Goal: Task Accomplishment & Management: Manage account settings

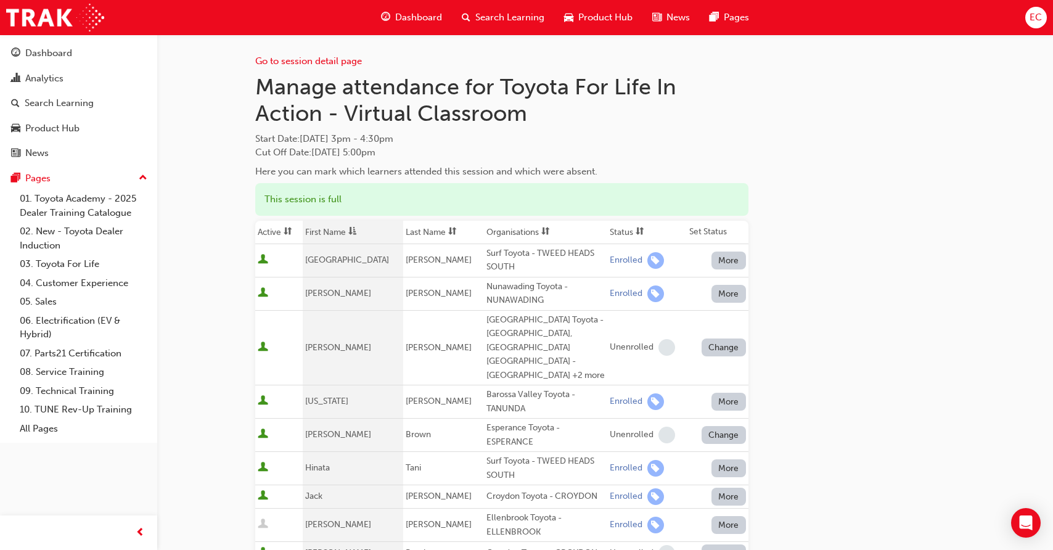
click at [339, 234] on th "First Name" at bounding box center [353, 232] width 100 height 23
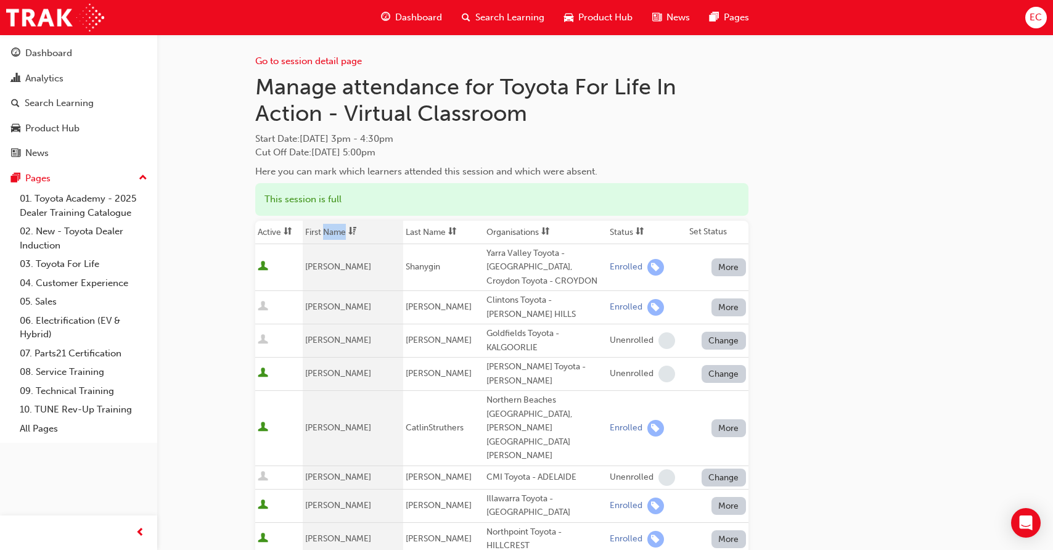
click at [339, 234] on th "First Name" at bounding box center [353, 232] width 100 height 23
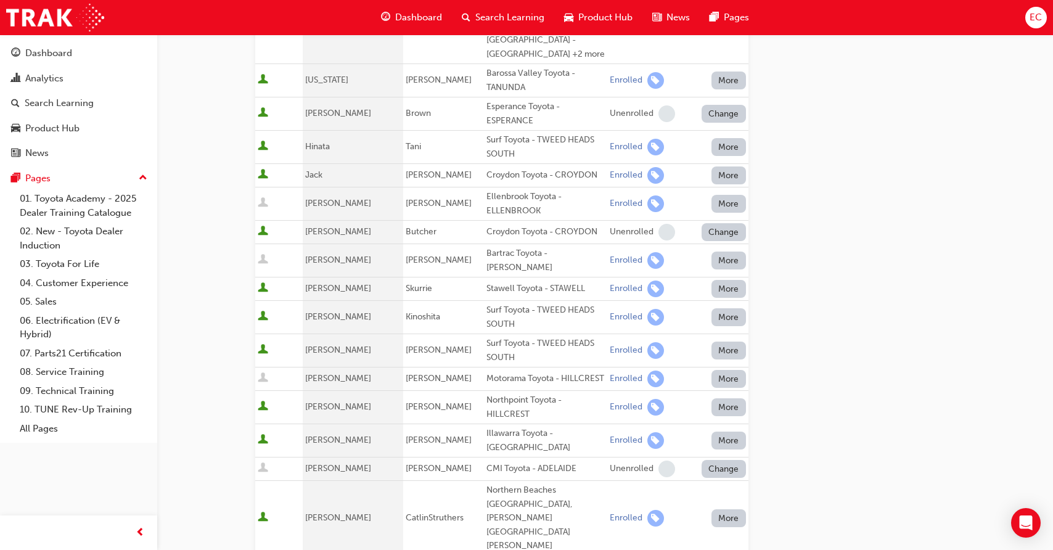
scroll to position [331, 0]
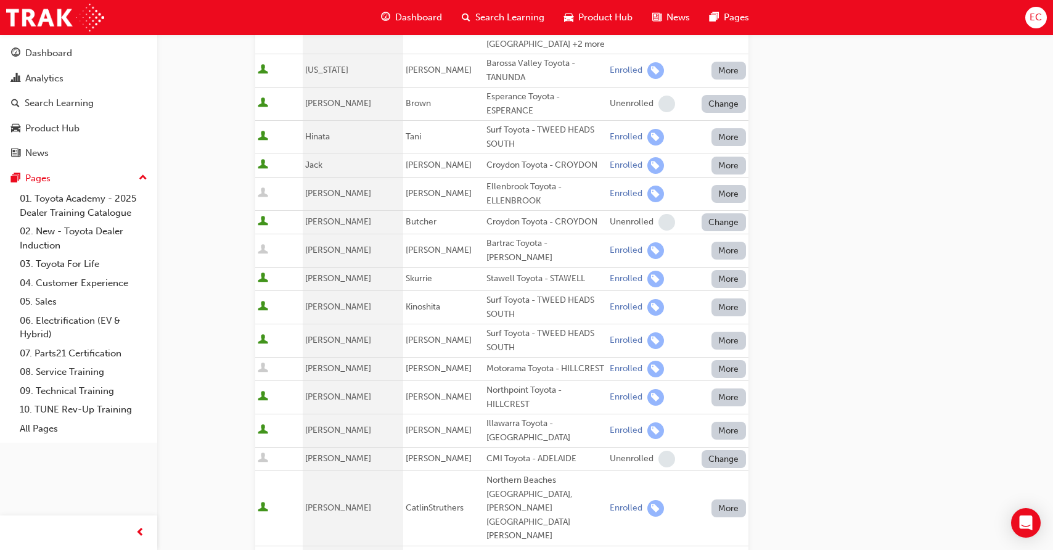
click at [509, 397] on div "Northpoint Toyota - HILLCREST" at bounding box center [545, 397] width 118 height 28
drag, startPoint x: 512, startPoint y: 392, endPoint x: 467, endPoint y: 377, distance: 46.8
click at [484, 381] on td "Northpoint Toyota - HILLCREST" at bounding box center [545, 397] width 123 height 33
copy div "Northpoint Toyota - HILLCREST"
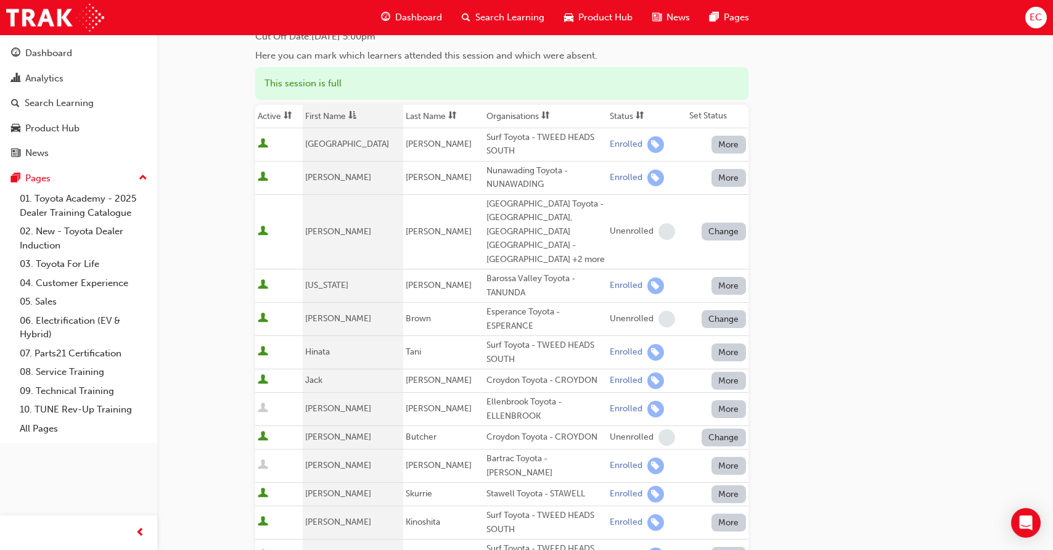
scroll to position [0, 0]
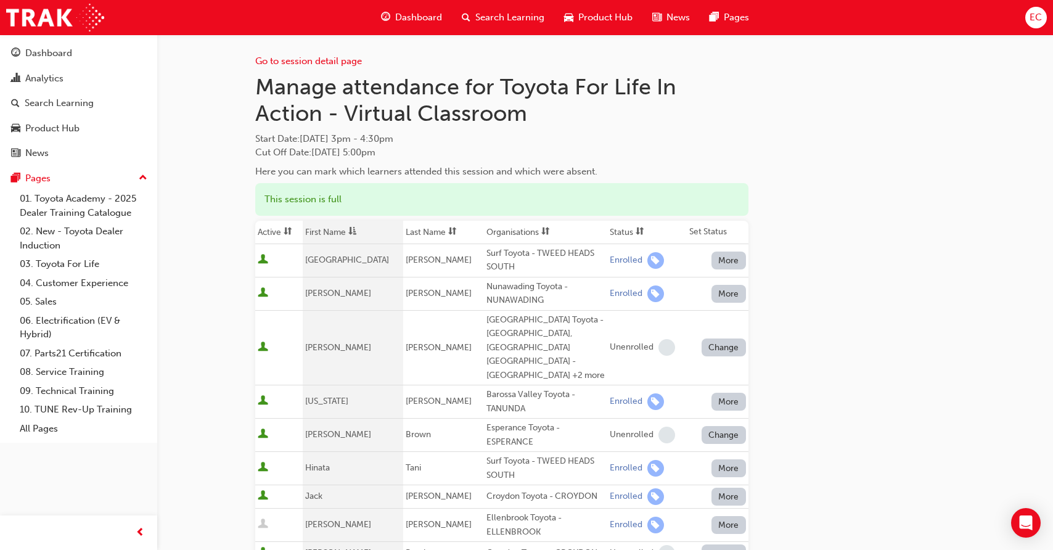
click at [346, 229] on th "First Name" at bounding box center [353, 232] width 100 height 23
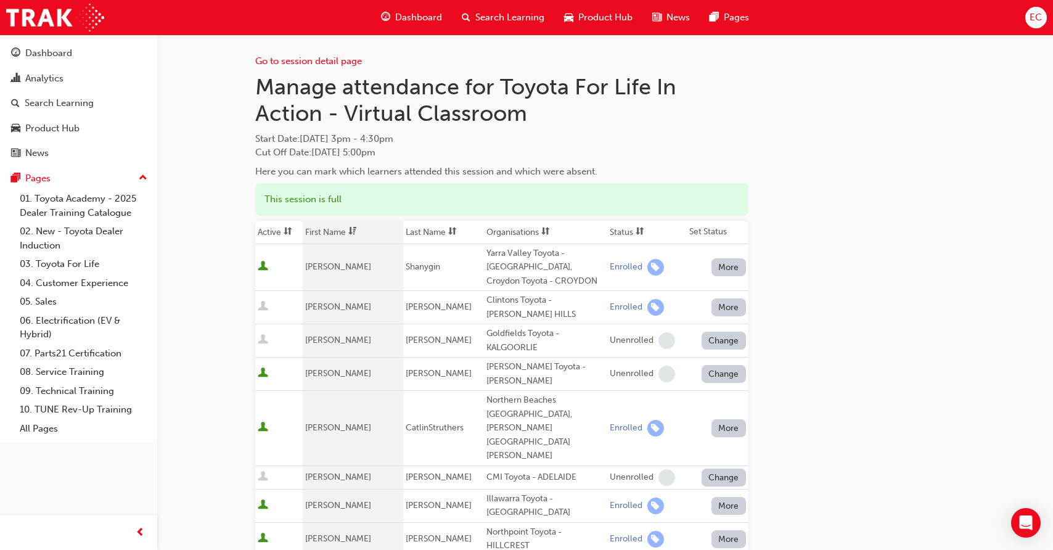
click at [346, 231] on th "First Name" at bounding box center [353, 232] width 100 height 23
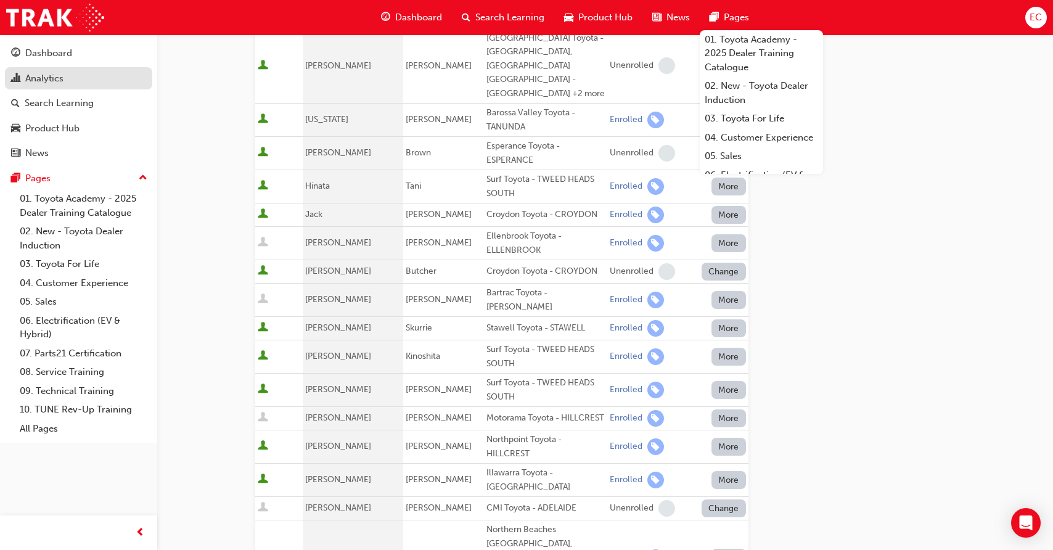
scroll to position [276, 0]
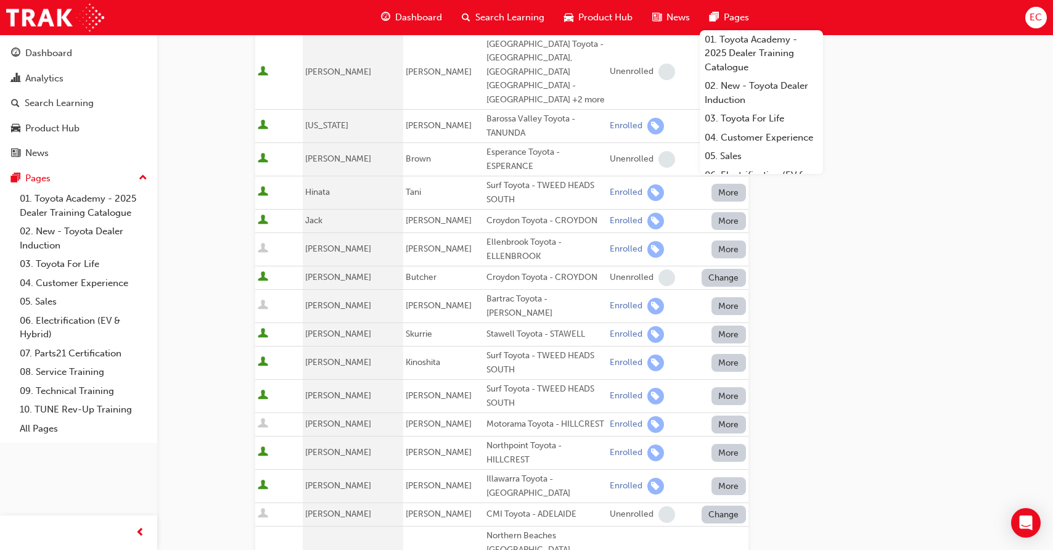
click at [499, 214] on div "Croydon Toyota - CROYDON" at bounding box center [545, 221] width 118 height 14
copy div "Croydon Toyota - CROYDON"
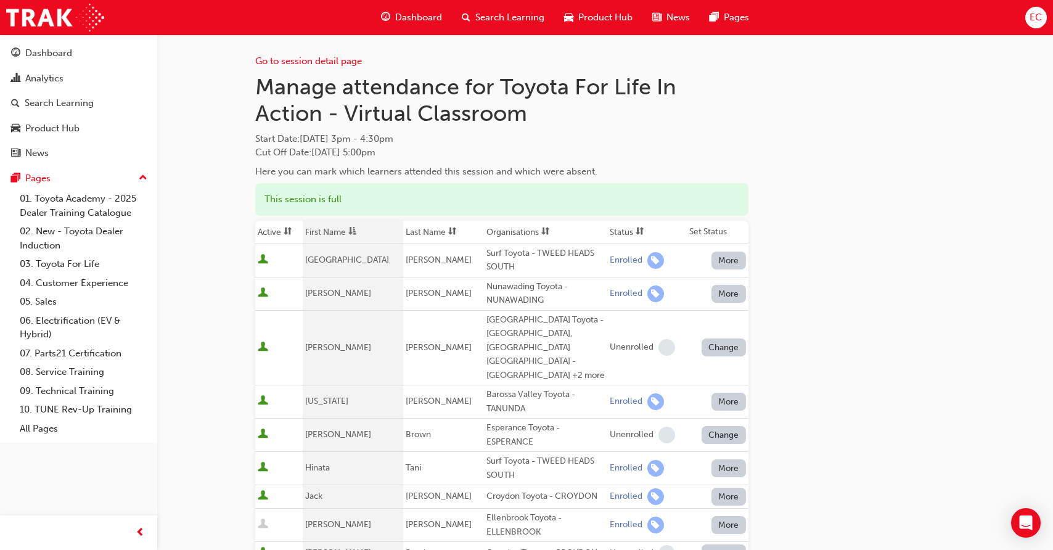
click at [347, 229] on th "First Name" at bounding box center [353, 232] width 100 height 23
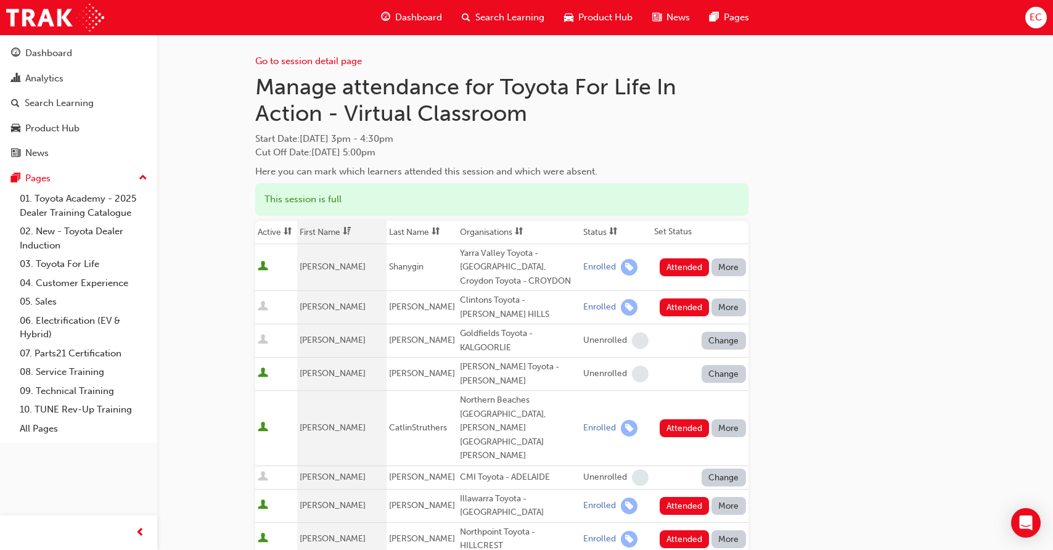
click at [347, 229] on span at bounding box center [347, 231] width 14 height 15
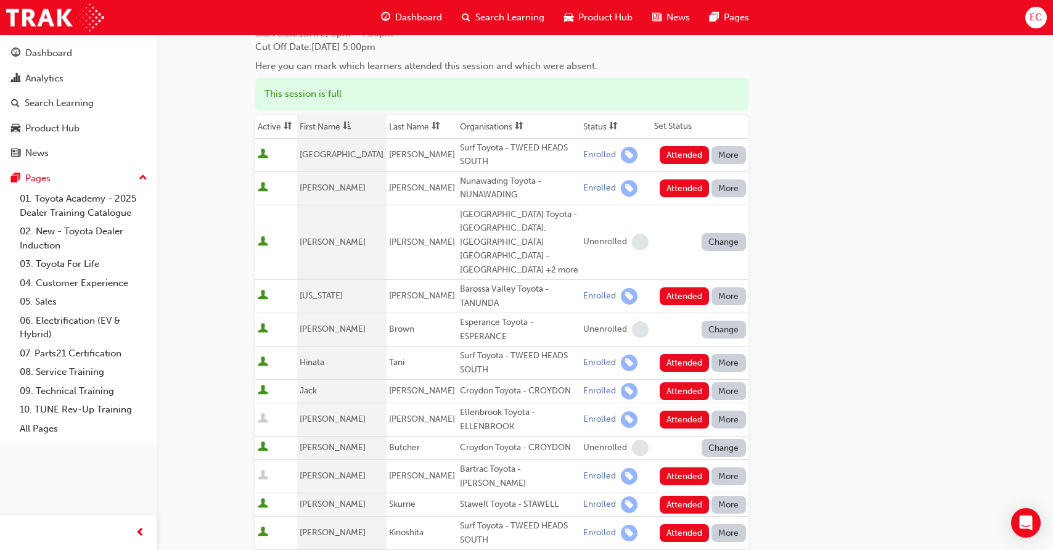
scroll to position [118, 0]
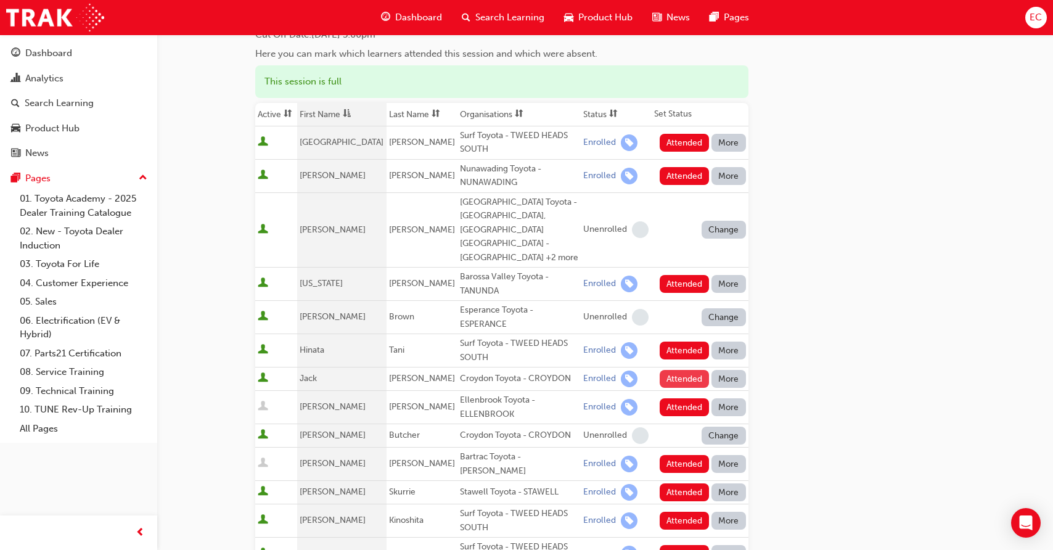
click at [670, 370] on button "Attended" at bounding box center [685, 379] width 50 height 18
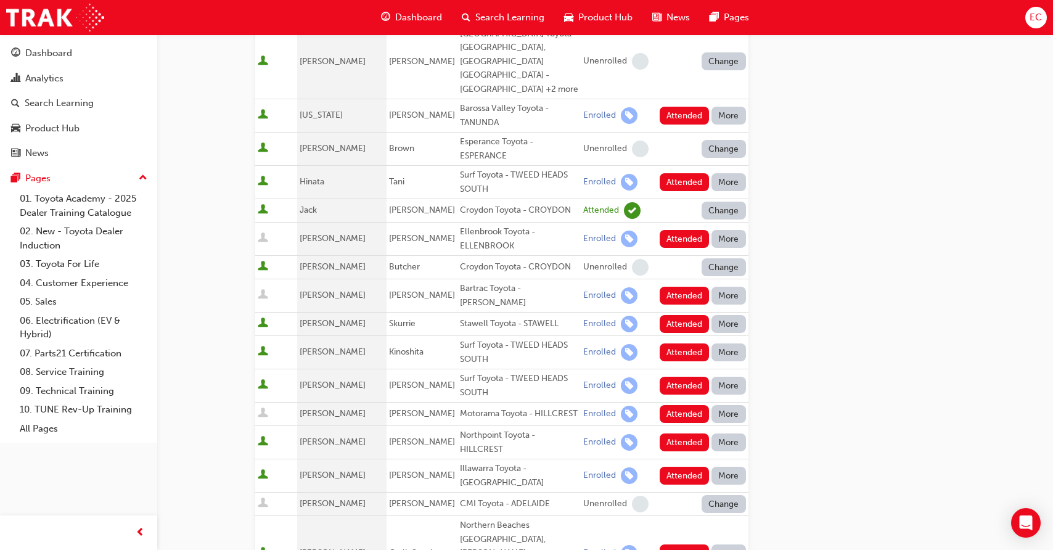
scroll to position [287, 0]
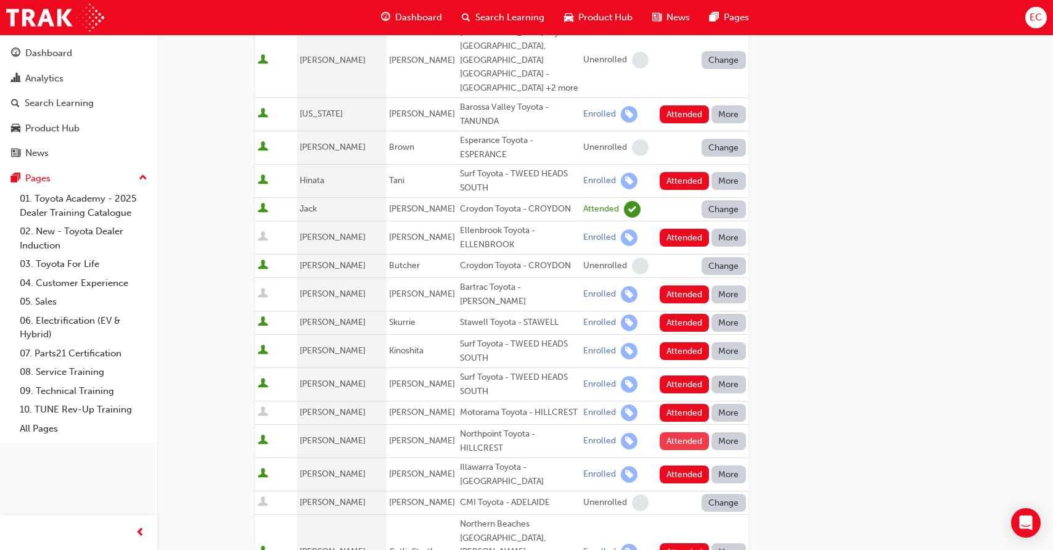
click at [679, 432] on button "Attended" at bounding box center [685, 441] width 50 height 18
click at [672, 465] on button "Attended" at bounding box center [685, 474] width 50 height 18
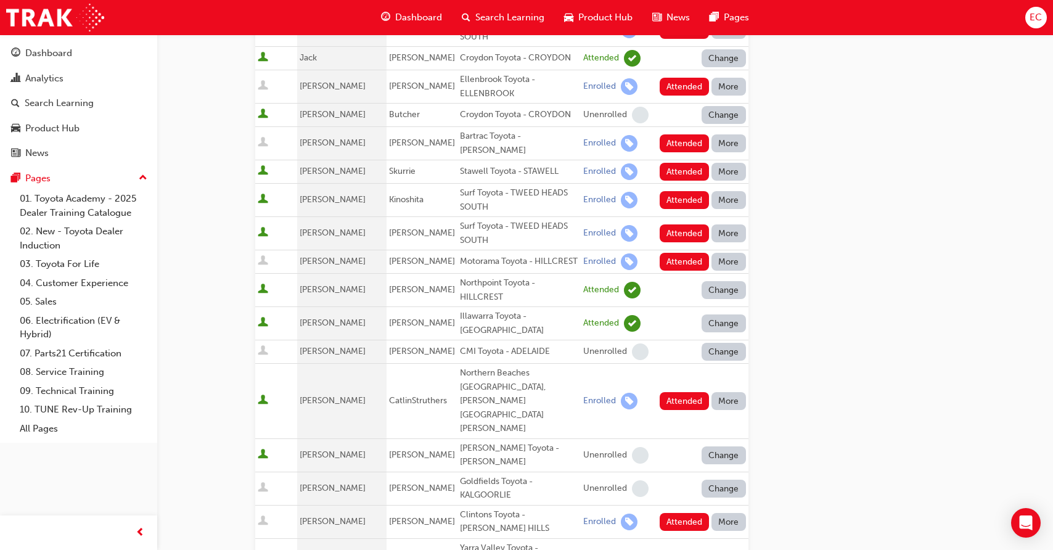
scroll to position [448, 0]
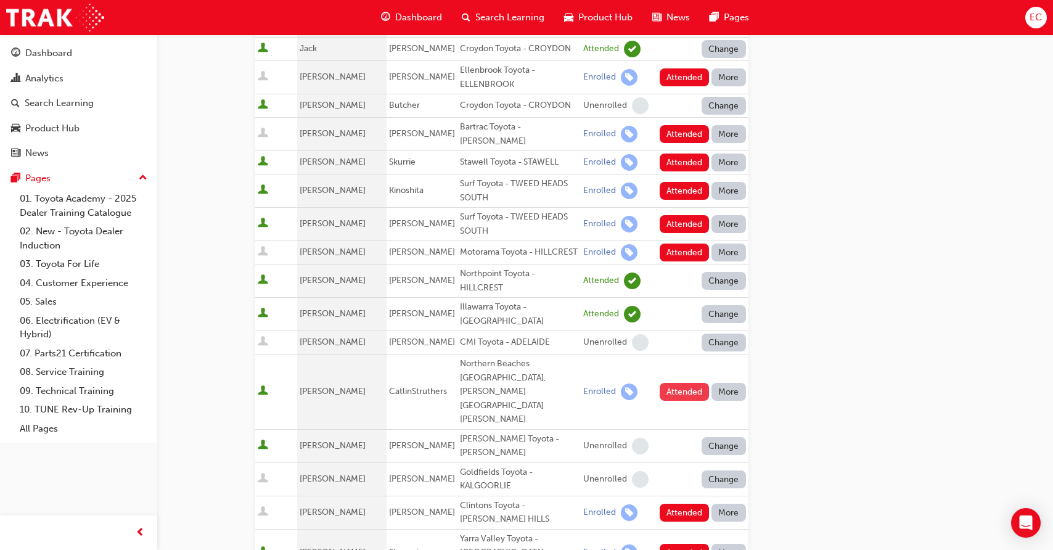
click at [676, 383] on button "Attended" at bounding box center [685, 392] width 50 height 18
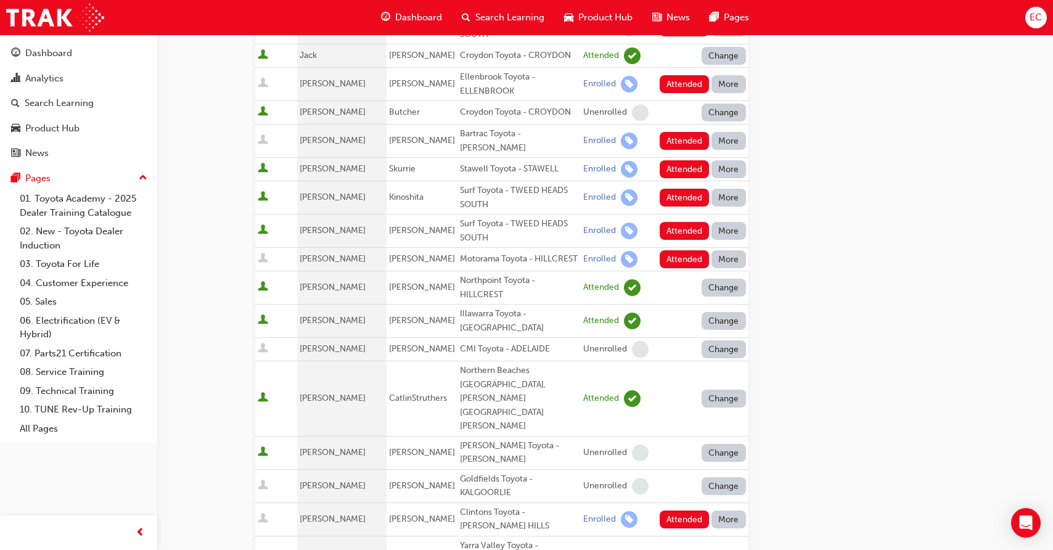
scroll to position [425, 0]
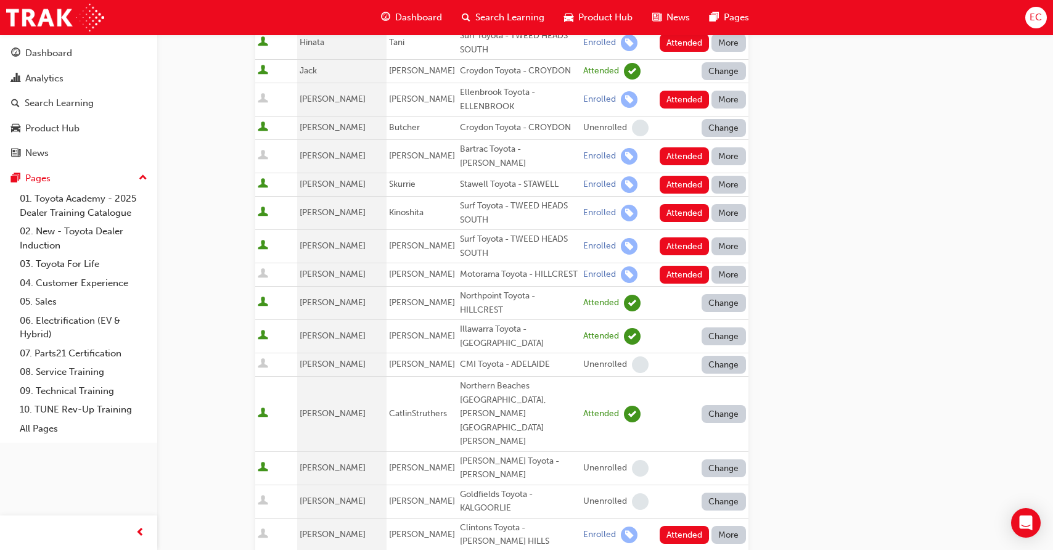
click at [467, 199] on div "Surf Toyota - TWEED HEADS SOUTH" at bounding box center [519, 213] width 118 height 28
drag, startPoint x: 478, startPoint y: 193, endPoint x: 437, endPoint y: 188, distance: 41.0
click at [437, 197] on tr "[PERSON_NAME] Surf Toyota - TWEED HEADS SOUTH Enrolled Attended More" at bounding box center [501, 213] width 493 height 33
copy tr "Surf Toyota - TWEED HEADS SOUTH"
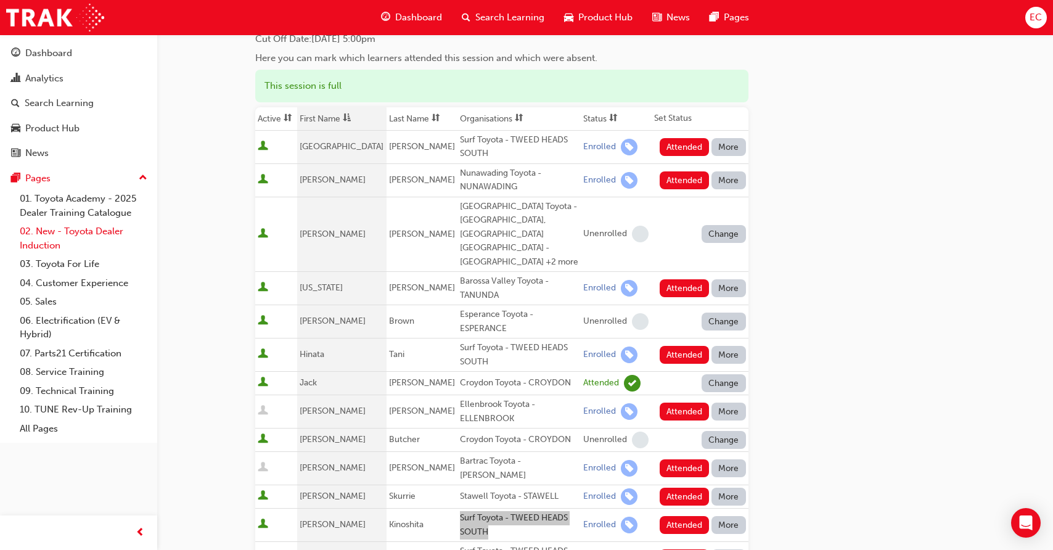
scroll to position [112, 0]
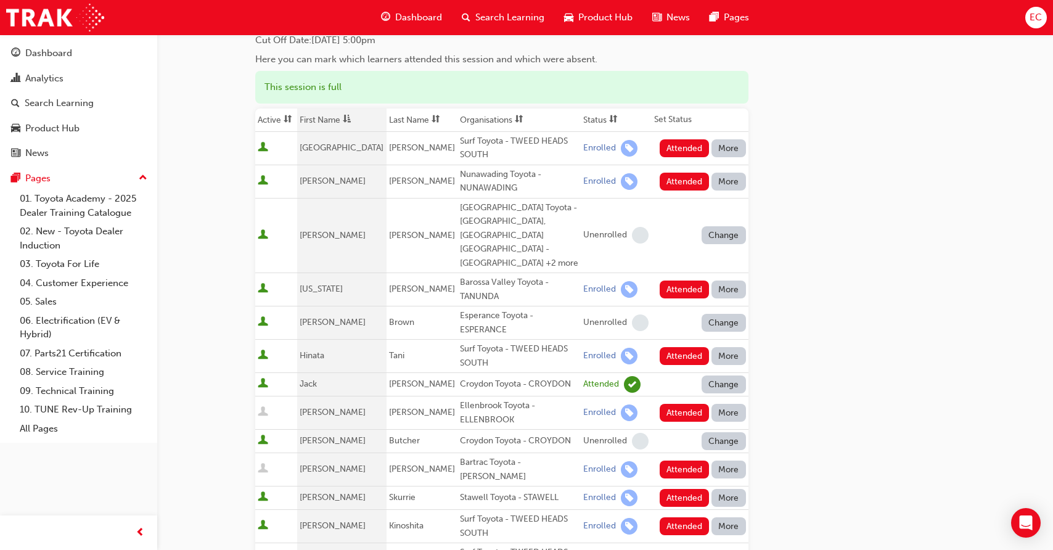
click at [327, 306] on td "[PERSON_NAME]" at bounding box center [341, 322] width 89 height 33
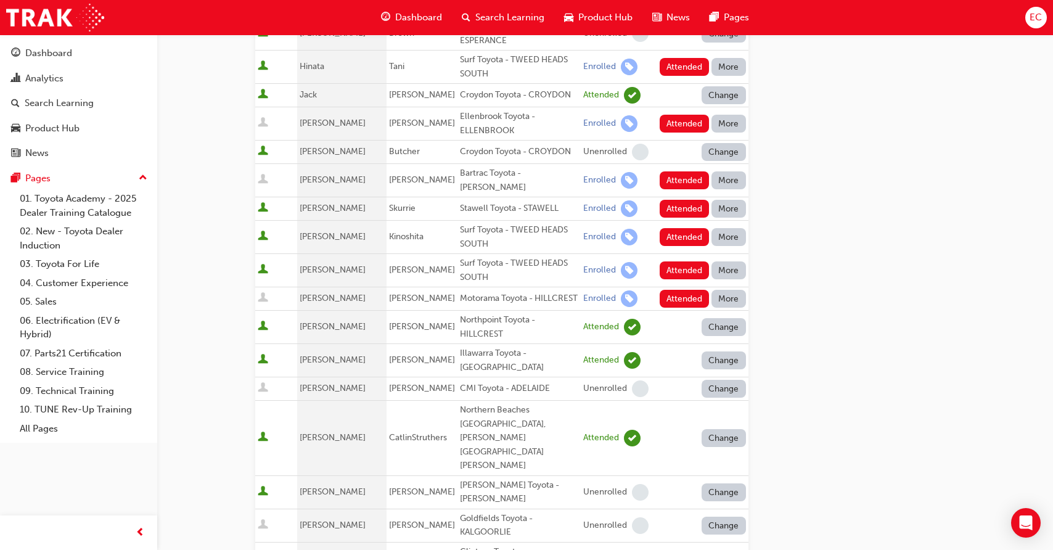
scroll to position [402, 0]
click at [681, 227] on button "Attended" at bounding box center [685, 236] width 50 height 18
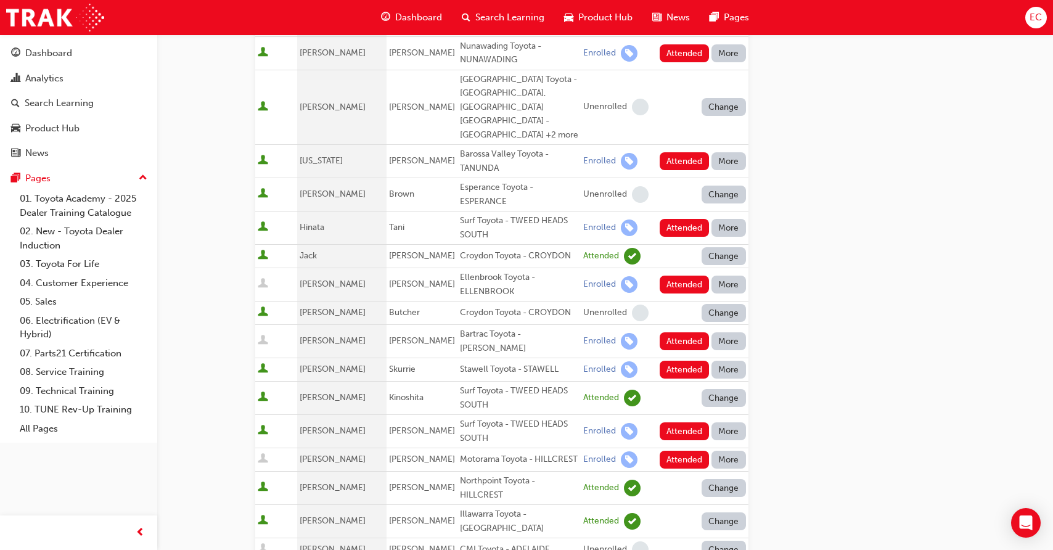
scroll to position [211, 0]
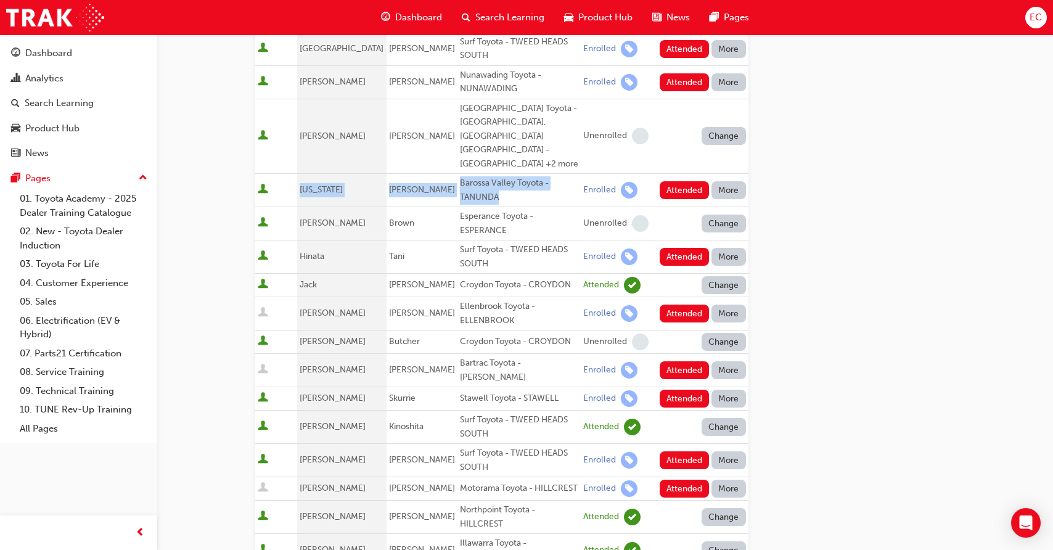
drag, startPoint x: 306, startPoint y: 174, endPoint x: 498, endPoint y: 181, distance: 191.9
click at [498, 181] on tr "[US_STATE][PERSON_NAME] Barossa Valley Toyota - TANUNDA Enrolled Attended More" at bounding box center [501, 190] width 493 height 33
copy tr "[US_STATE][PERSON_NAME] [GEOGRAPHIC_DATA] Toyota - [GEOGRAPHIC_DATA]"
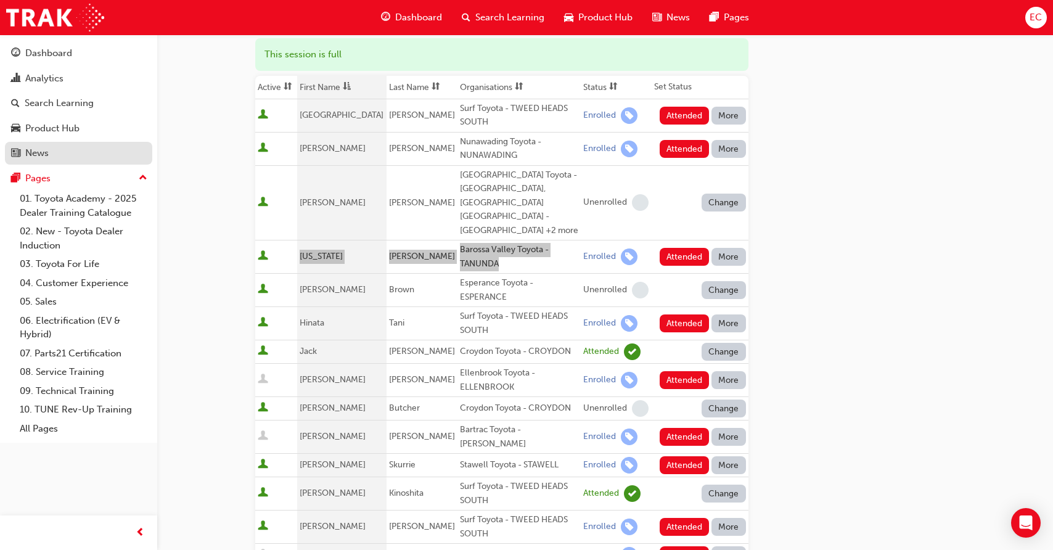
scroll to position [148, 0]
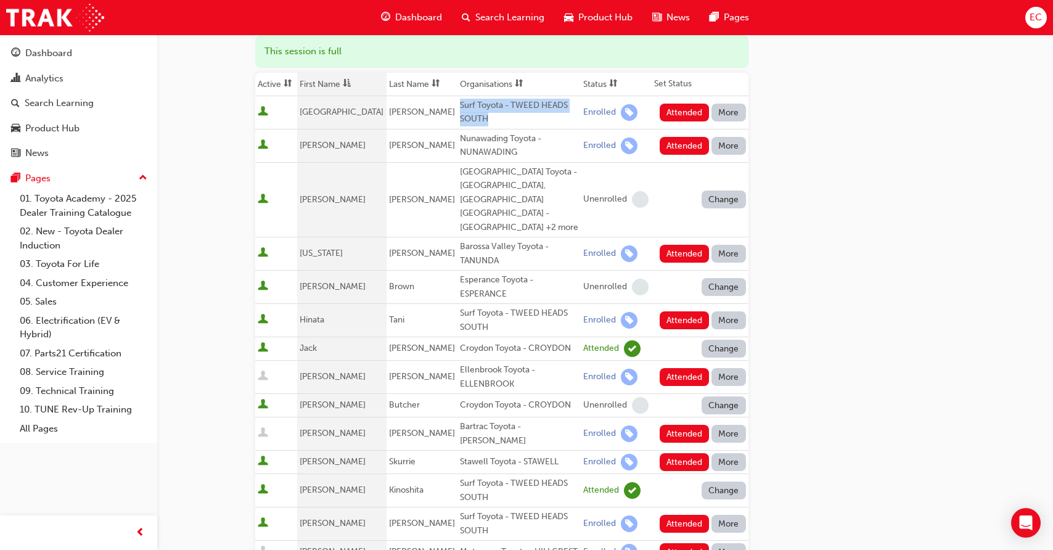
drag, startPoint x: 478, startPoint y: 118, endPoint x: 444, endPoint y: 97, distance: 40.4
click at [457, 97] on td "Surf Toyota - TWEED HEADS SOUTH" at bounding box center [518, 112] width 123 height 33
copy div "Surf Toyota - TWEED HEADS SOUTH"
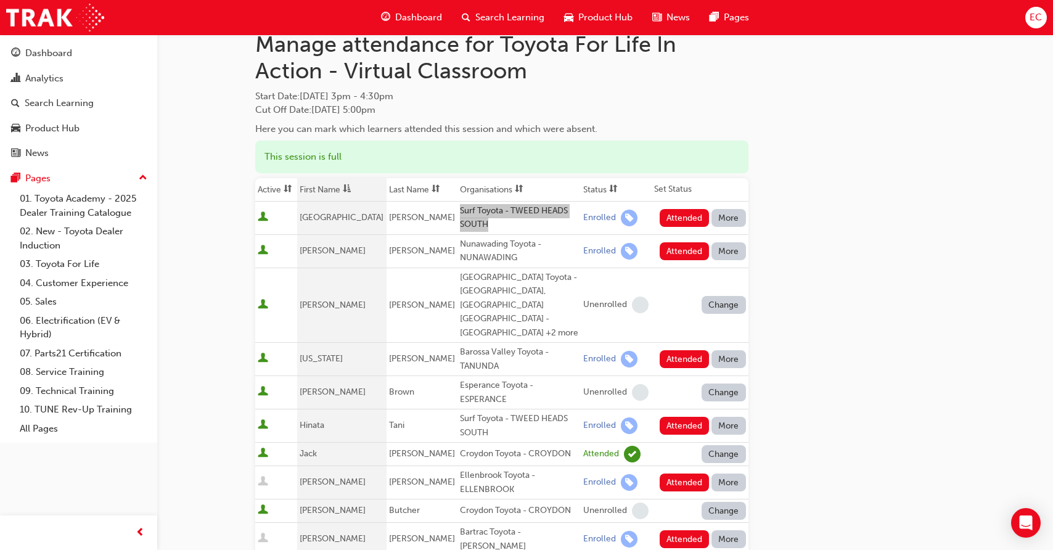
scroll to position [28, 0]
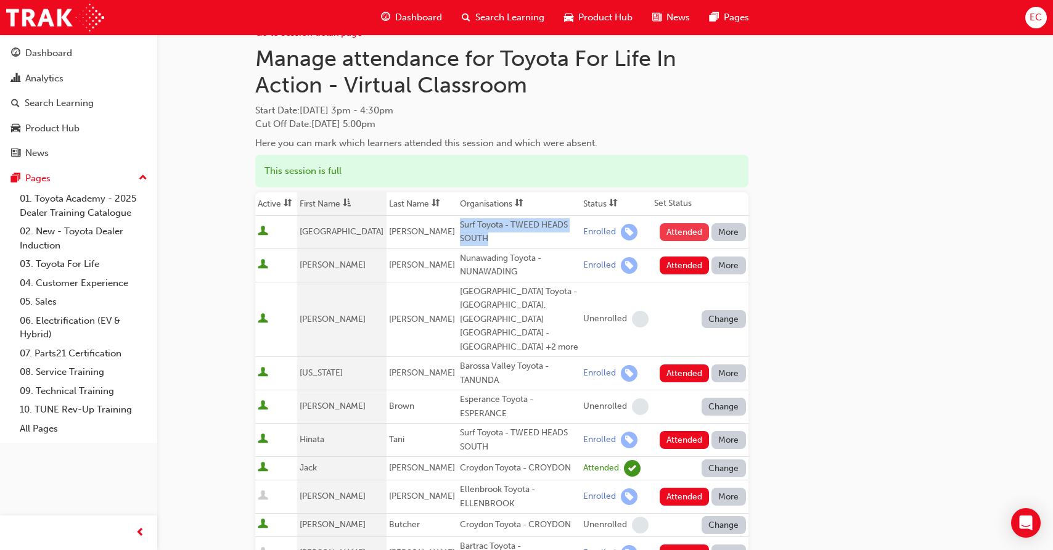
click at [676, 231] on button "Attended" at bounding box center [685, 232] width 50 height 18
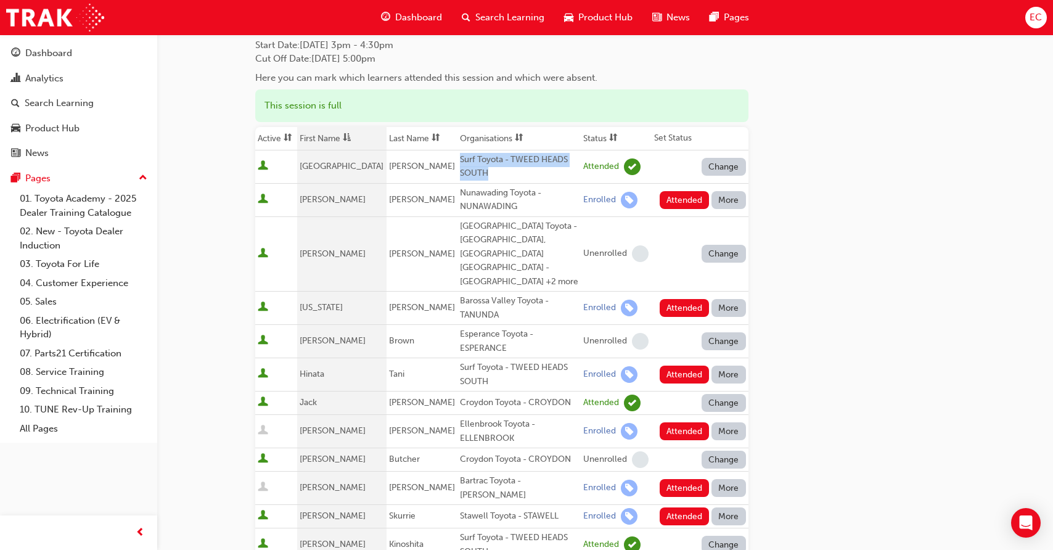
scroll to position [96, 0]
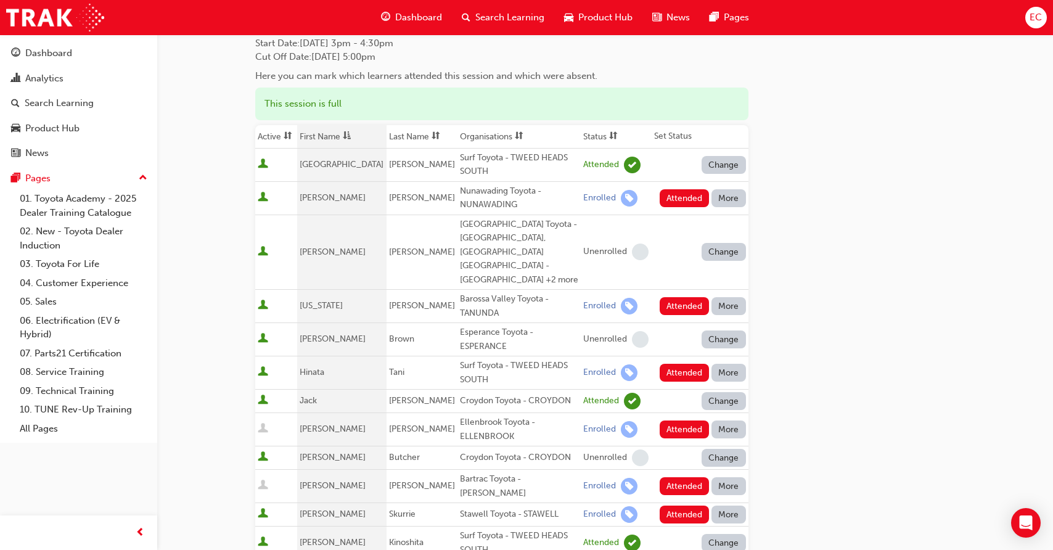
click at [799, 205] on div "Go to session detail page Manage attendance for Toyota For Life In Action - Vir…" at bounding box center [605, 560] width 700 height 1243
click at [745, 197] on button "More" at bounding box center [728, 198] width 35 height 18
click at [736, 221] on div "Absent" at bounding box center [728, 228] width 65 height 14
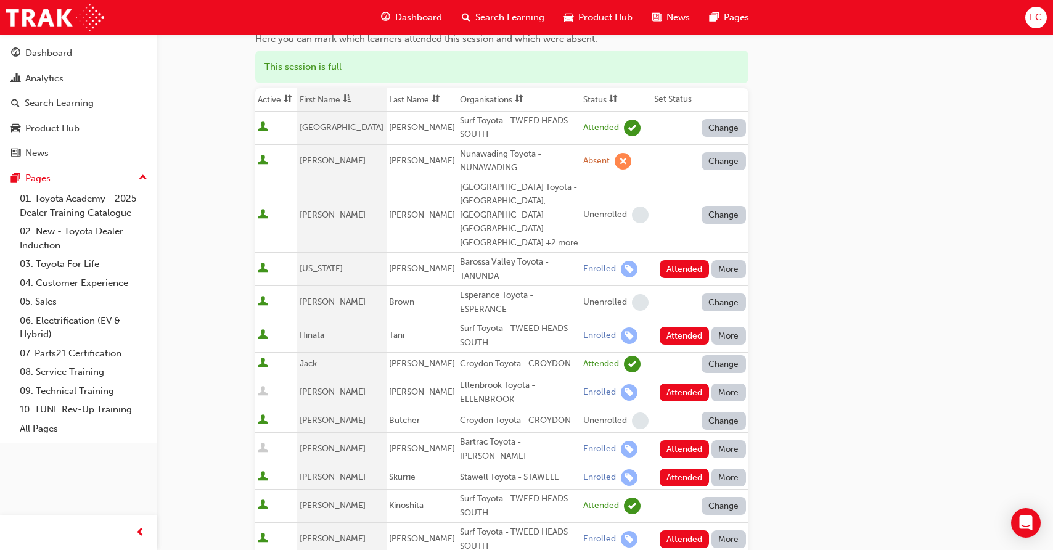
scroll to position [134, 0]
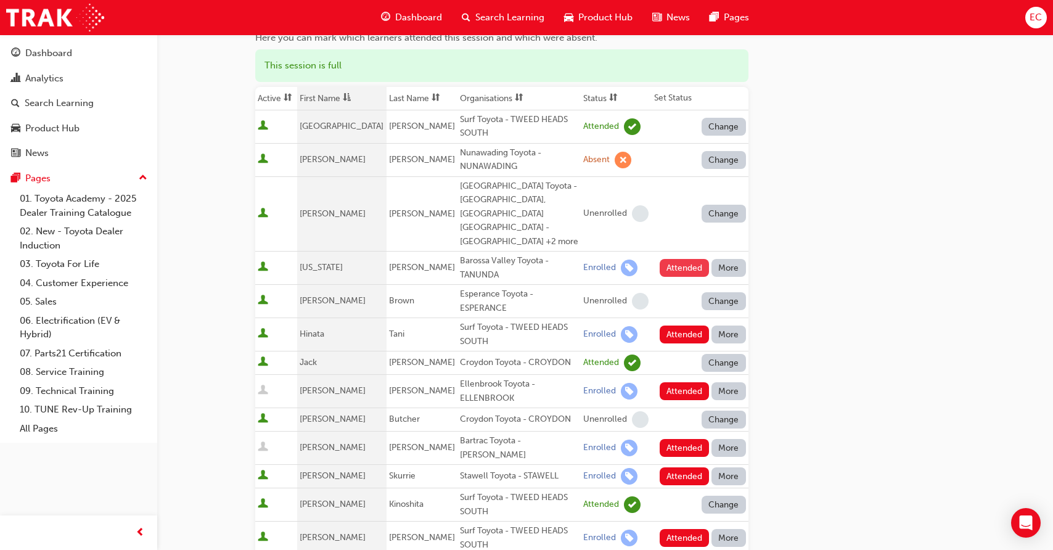
click at [672, 259] on button "Attended" at bounding box center [685, 268] width 50 height 18
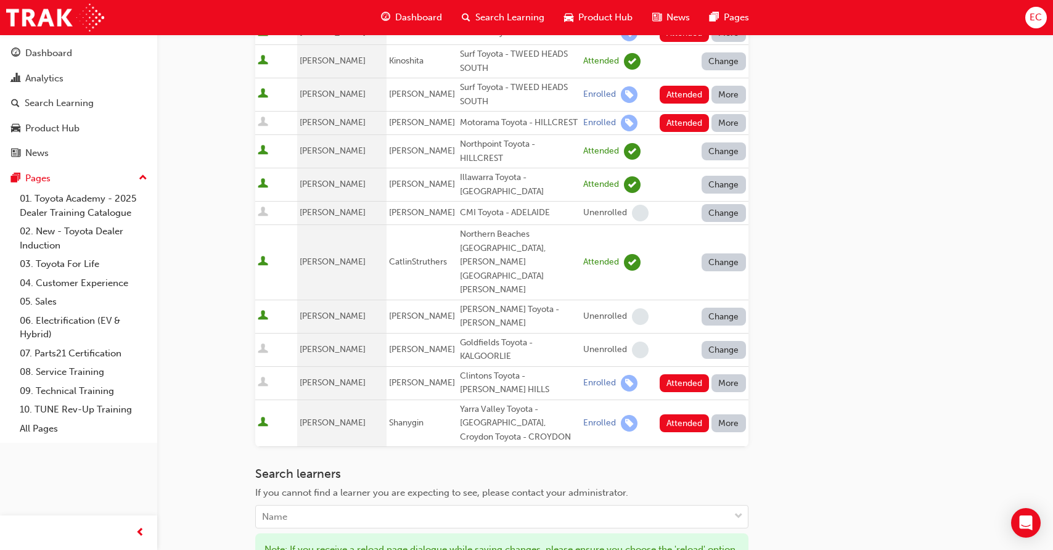
scroll to position [585, 0]
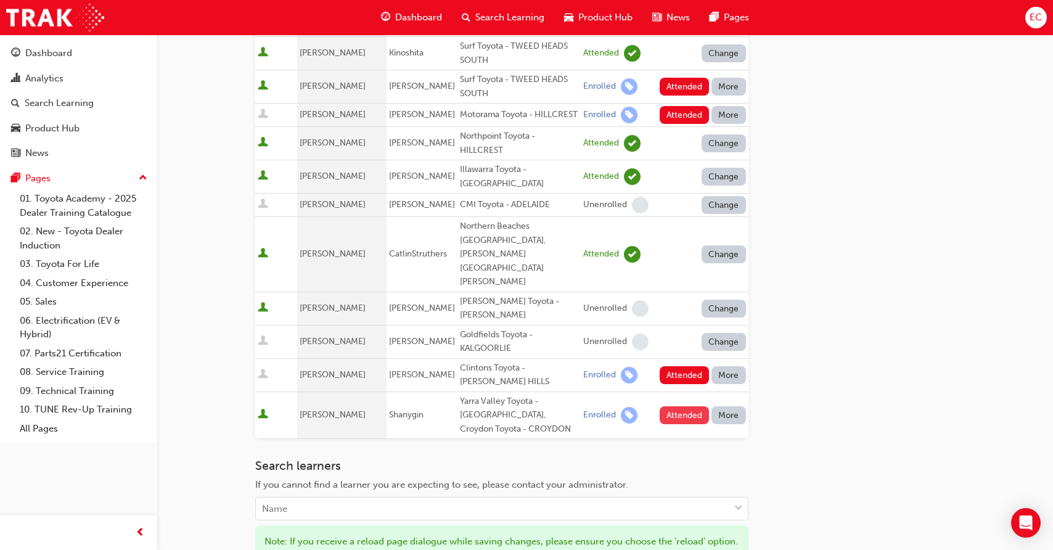
click at [671, 406] on button "Attended" at bounding box center [685, 415] width 50 height 18
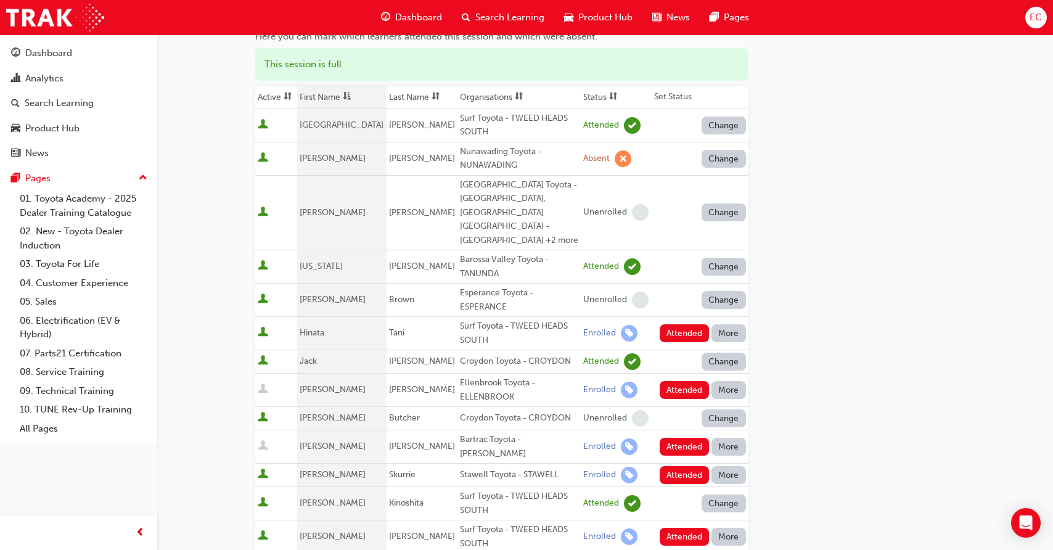
scroll to position [140, 0]
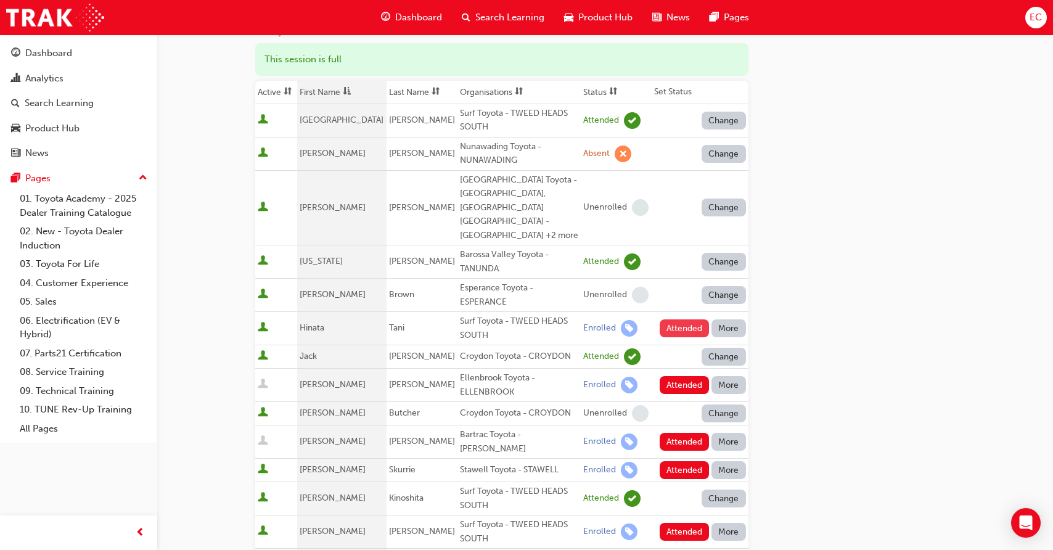
click at [673, 319] on button "Attended" at bounding box center [685, 328] width 50 height 18
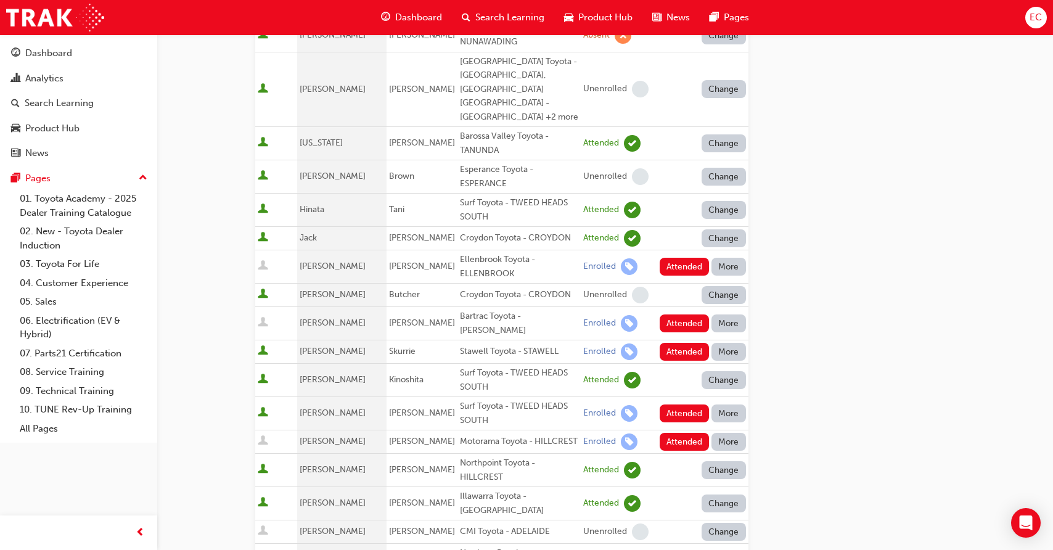
scroll to position [261, 0]
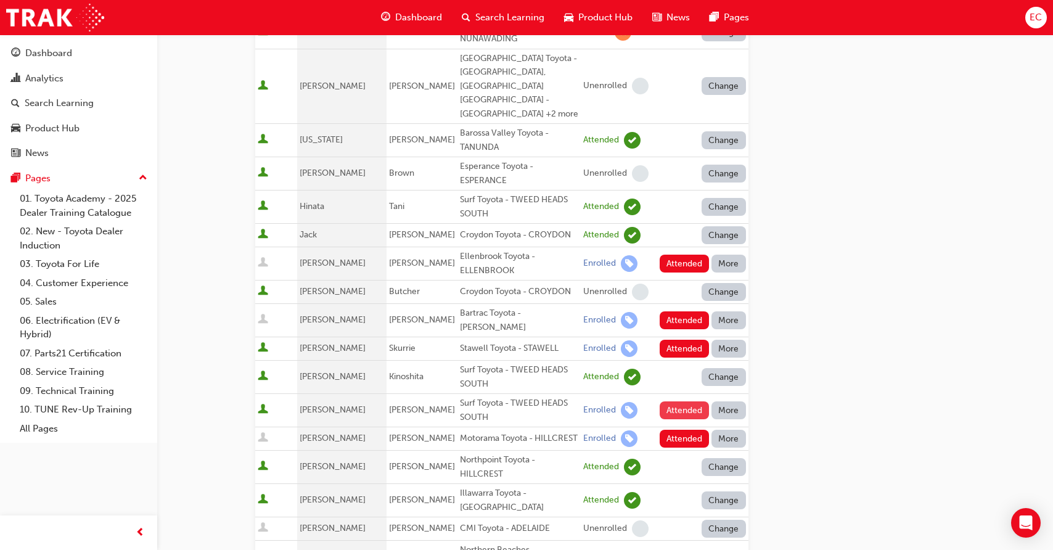
click at [674, 401] on button "Attended" at bounding box center [685, 410] width 50 height 18
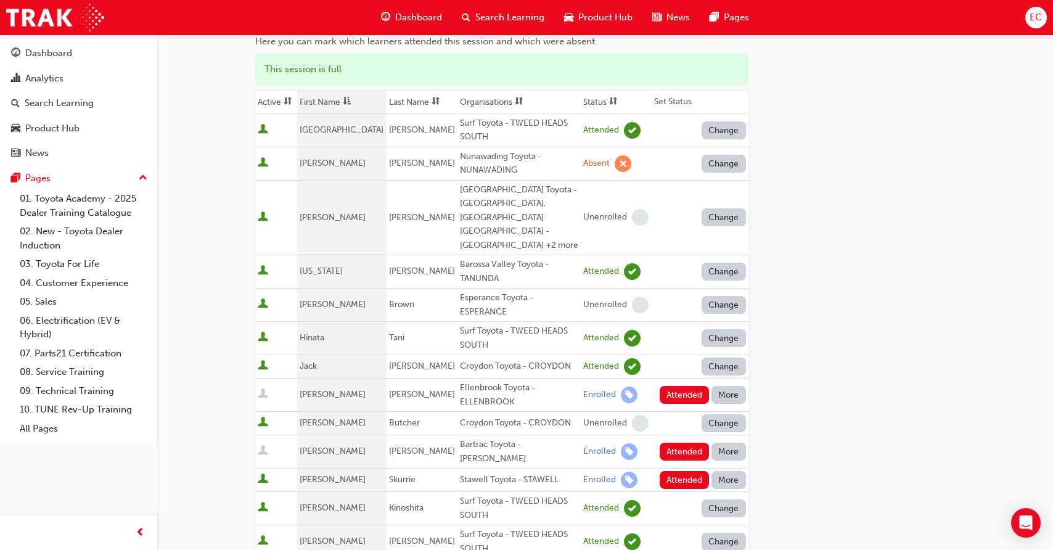
scroll to position [125, 0]
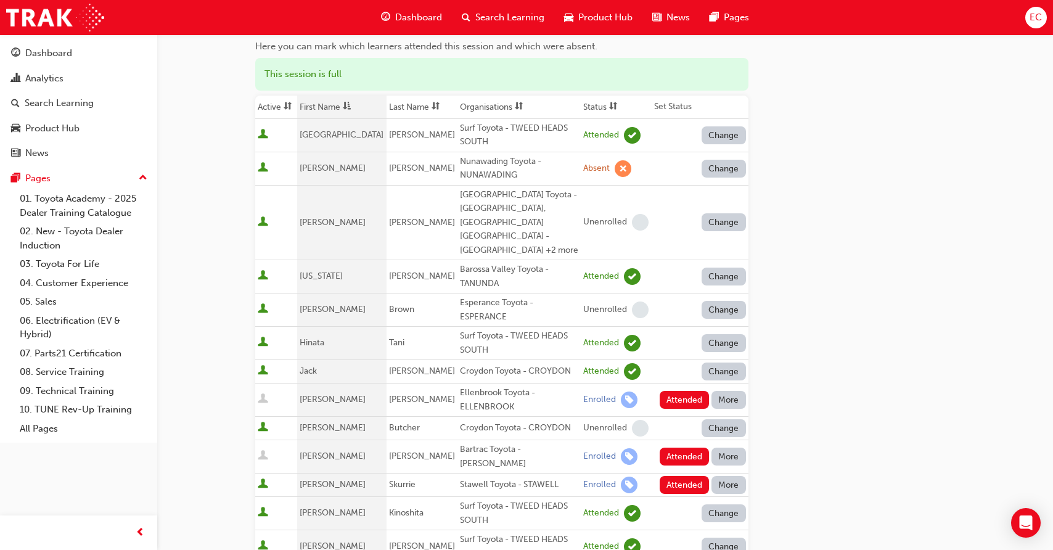
click at [723, 391] on button "More" at bounding box center [728, 400] width 35 height 18
click at [723, 414] on div "Absent" at bounding box center [710, 416] width 29 height 14
click at [723, 448] on button "More" at bounding box center [728, 457] width 35 height 18
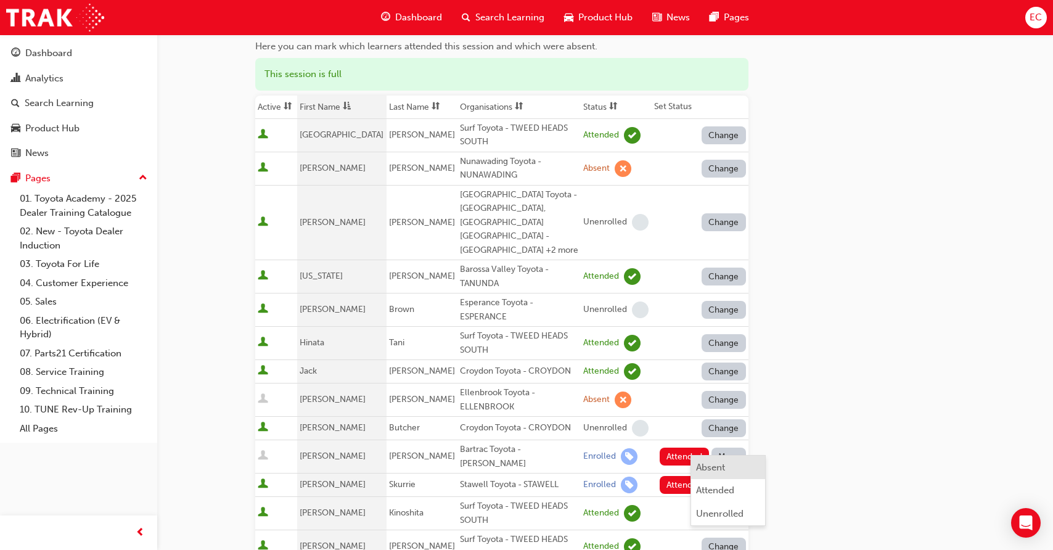
click at [723, 462] on div "Absent" at bounding box center [710, 468] width 29 height 14
click at [724, 476] on button "More" at bounding box center [728, 485] width 35 height 18
click at [724, 483] on button "Absent" at bounding box center [728, 490] width 74 height 23
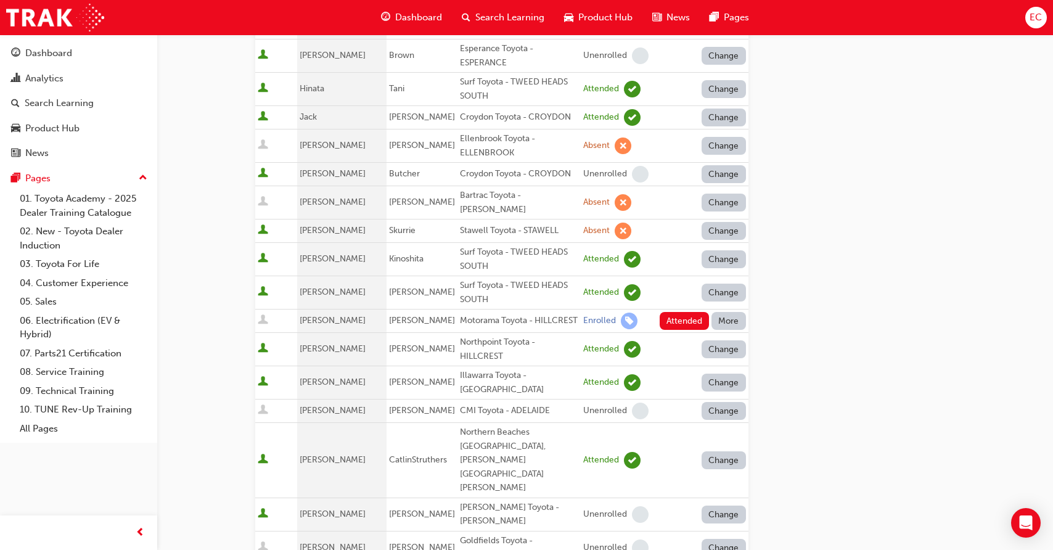
scroll to position [406, 0]
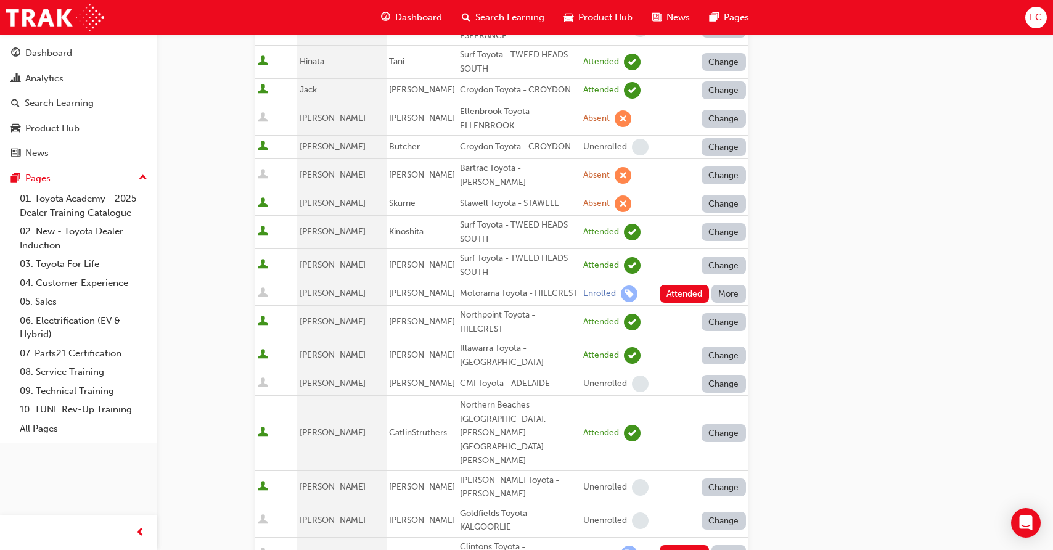
click at [732, 285] on button "More" at bounding box center [728, 294] width 35 height 18
click at [732, 305] on div "Absent" at bounding box center [728, 305] width 65 height 14
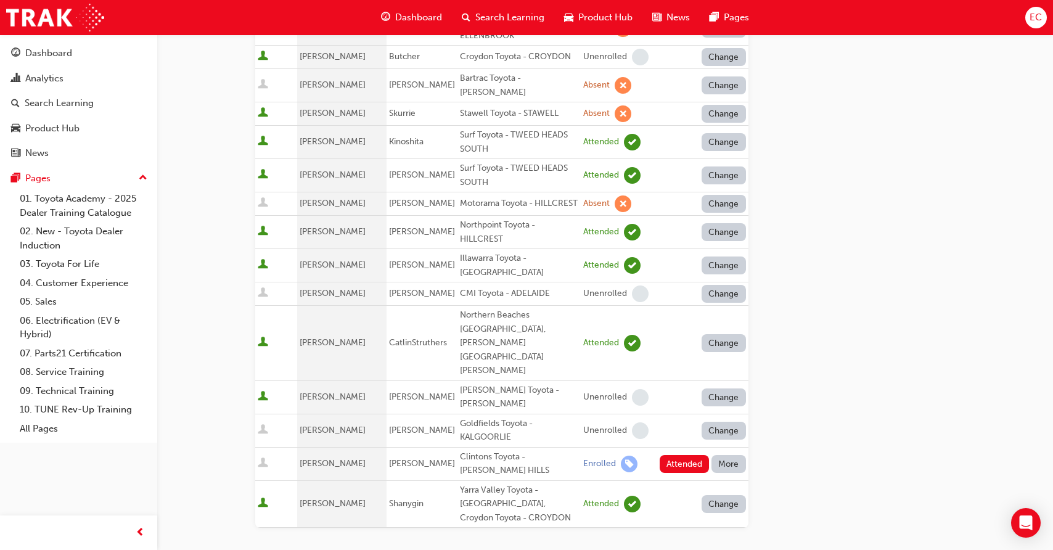
scroll to position [541, 0]
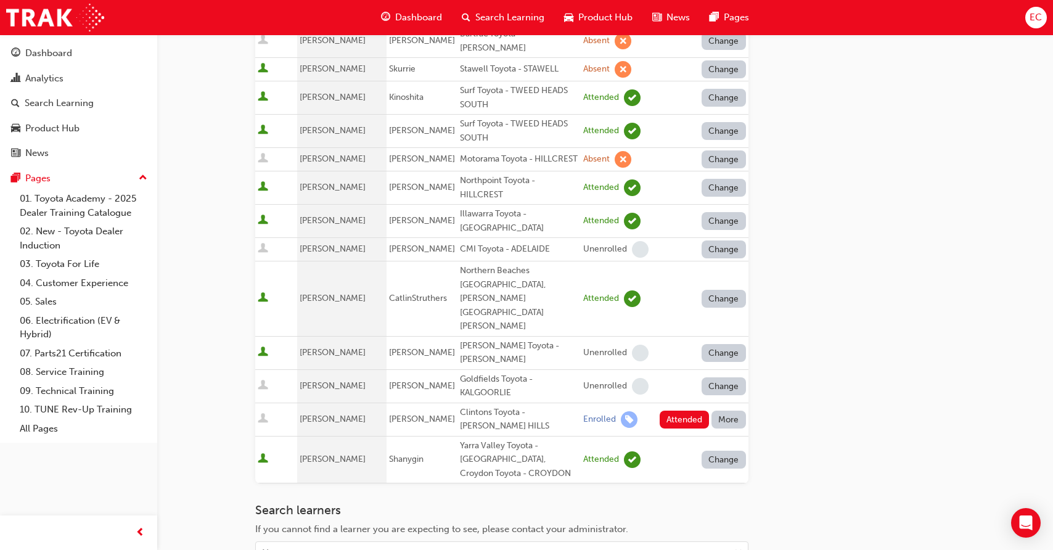
click at [726, 411] on button "More" at bounding box center [728, 420] width 35 height 18
click at [713, 393] on div "Absent" at bounding box center [710, 398] width 29 height 14
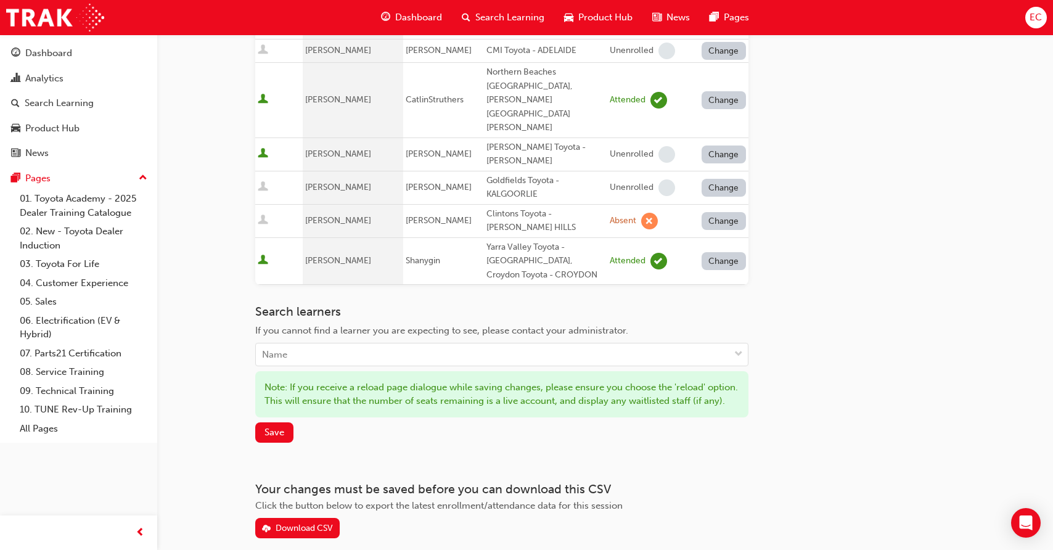
scroll to position [760, 0]
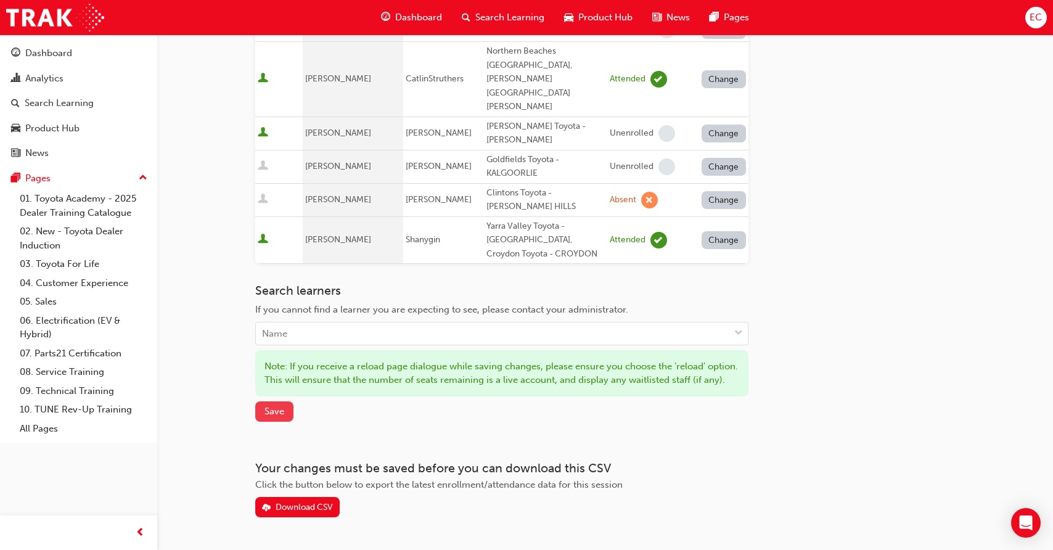
click at [264, 406] on span "Save" at bounding box center [274, 411] width 20 height 11
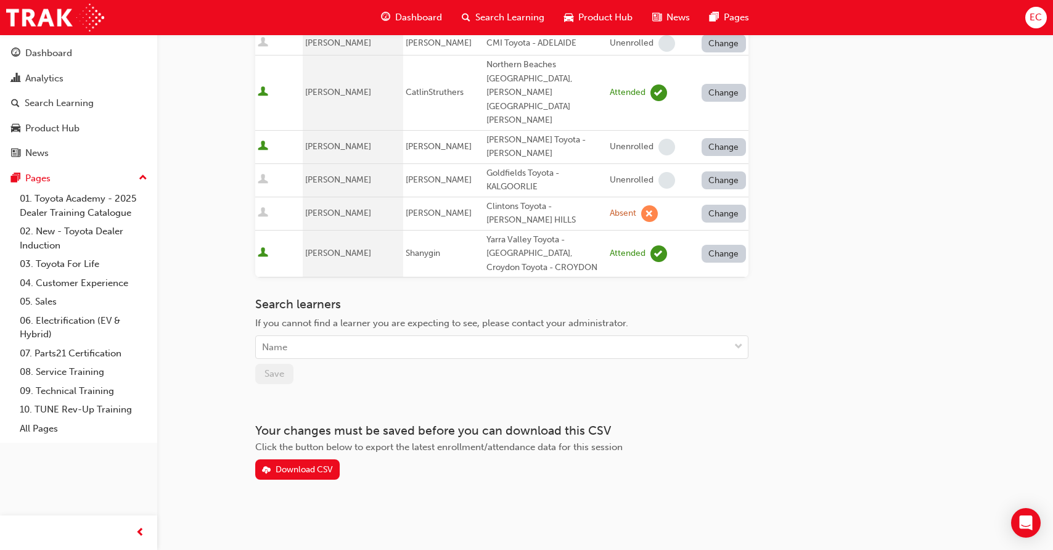
scroll to position [695, 0]
